Goal: Transaction & Acquisition: Purchase product/service

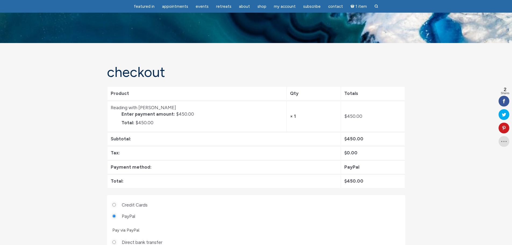
scroll to position [27, 0]
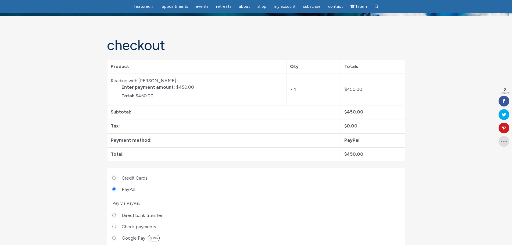
click at [138, 176] on label "Credit Cards" at bounding box center [135, 177] width 26 height 9
click at [116, 176] on input "Credit Cards" at bounding box center [113, 177] width 3 height 3
radio input "true"
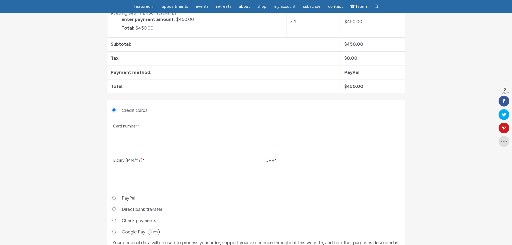
scroll to position [134, 0]
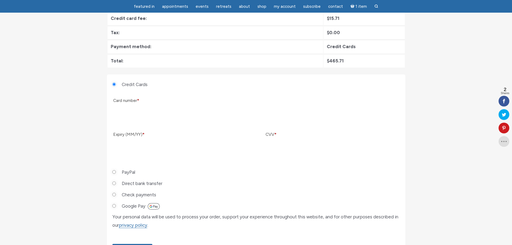
click at [427, 145] on section "Checkout Product Qty Totals Reading with [PERSON_NAME] Enter payment amount: $4…" at bounding box center [256, 98] width 512 height 379
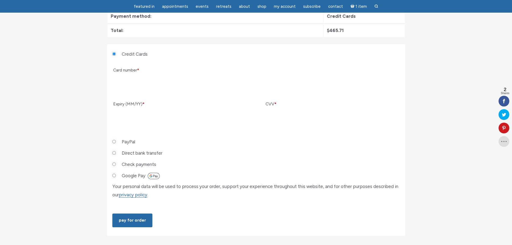
scroll to position [215, 0]
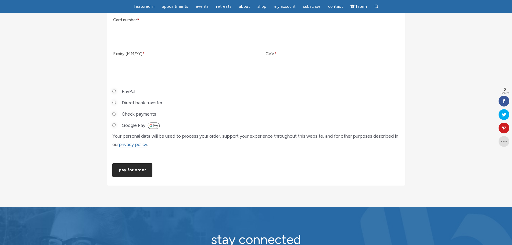
click at [142, 177] on button "Pay for order" at bounding box center [132, 170] width 40 height 14
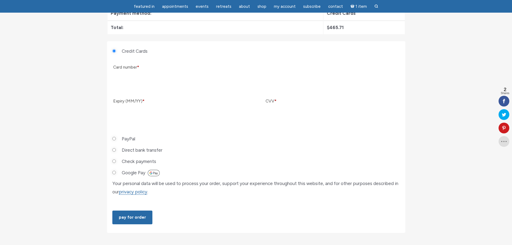
scroll to position [161, 0]
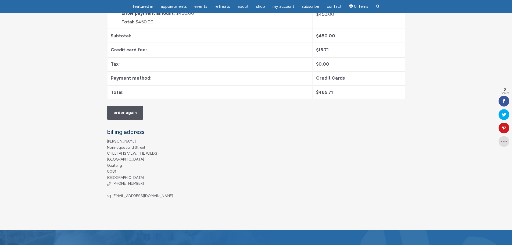
scroll to position [108, 0]
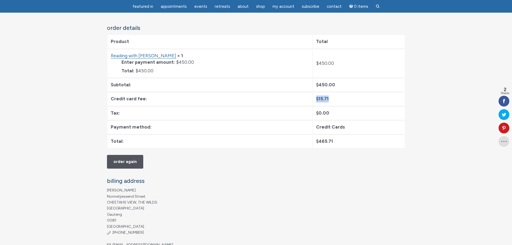
drag, startPoint x: 310, startPoint y: 98, endPoint x: 324, endPoint y: 99, distance: 14.0
click at [324, 99] on td "$ 15.71" at bounding box center [359, 99] width 92 height 14
click at [344, 153] on section "Order details Product Total Reading with Jamie Butler × 1 Enter payment amount:…" at bounding box center [256, 97] width 298 height 144
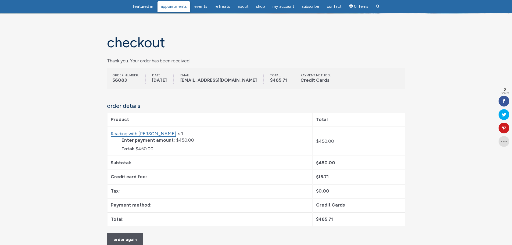
scroll to position [27, 0]
